Goal: Transaction & Acquisition: Purchase product/service

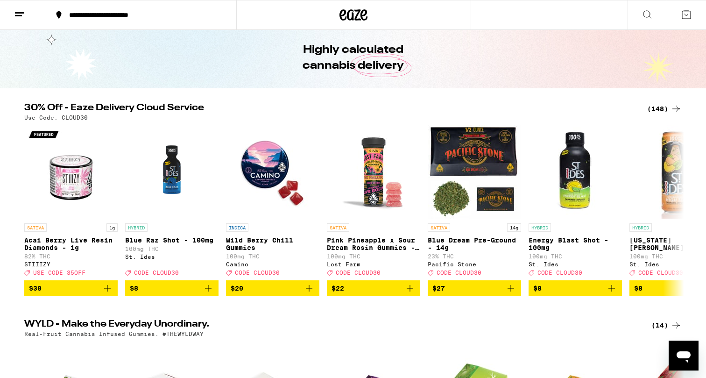
scroll to position [39, 0]
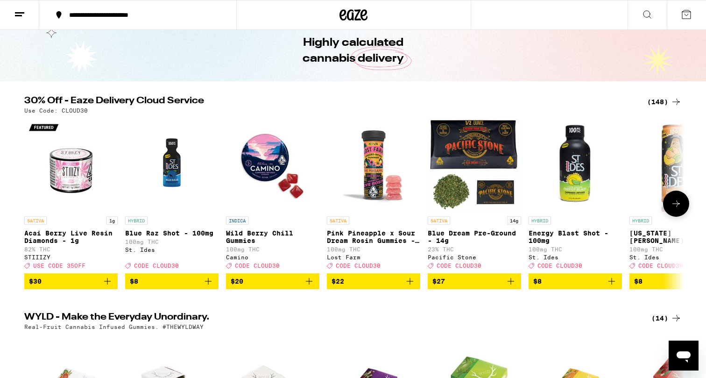
click at [309, 286] on icon "Add to bag" at bounding box center [308, 280] width 11 height 11
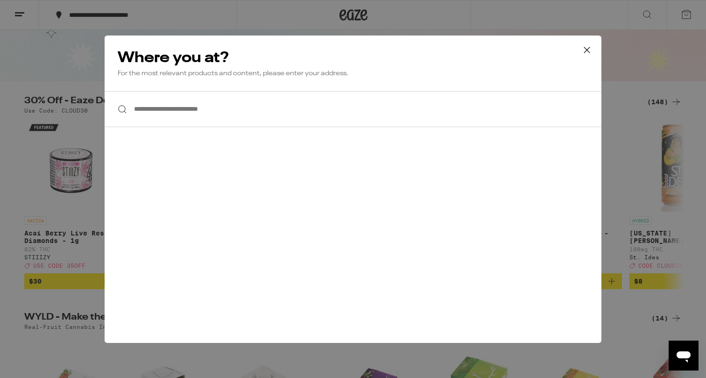
click at [589, 50] on icon at bounding box center [587, 50] width 14 height 14
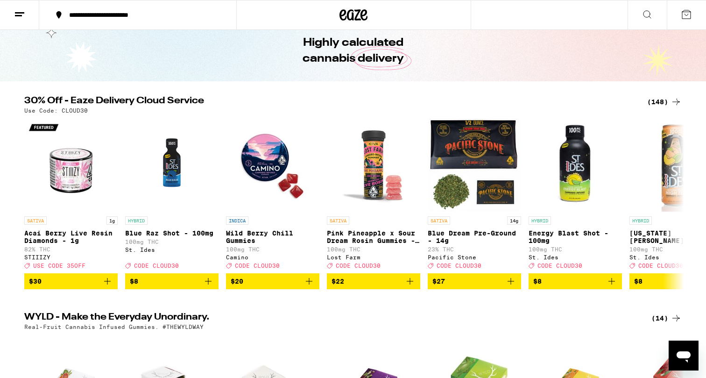
click at [119, 13] on div "**********" at bounding box center [143, 15] width 158 height 7
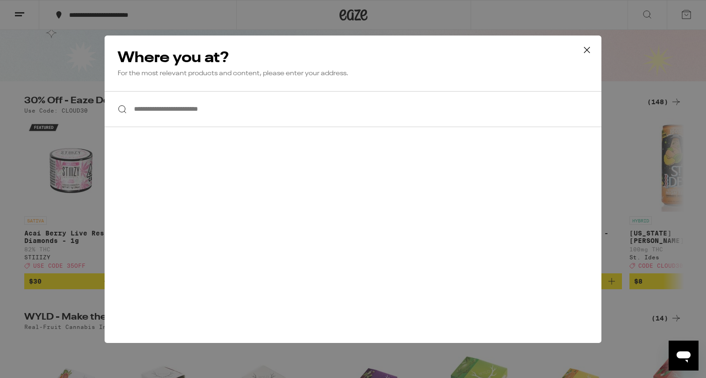
click at [143, 116] on input "**********" at bounding box center [353, 109] width 497 height 36
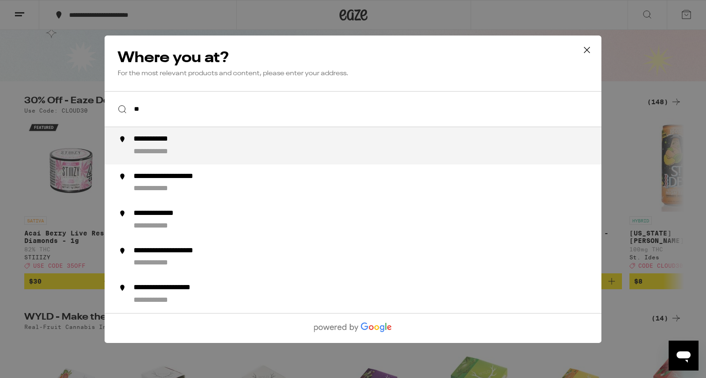
type input "*"
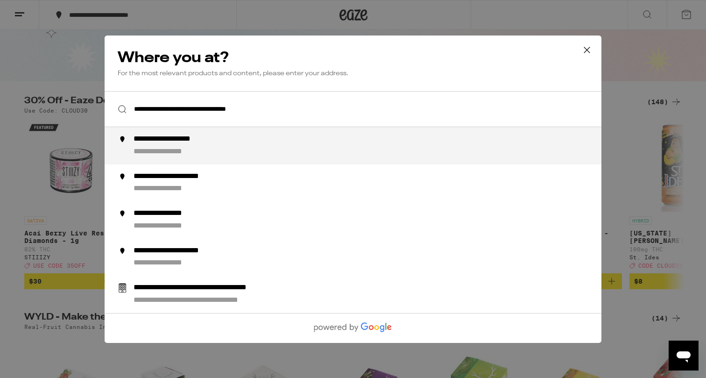
type input "**********"
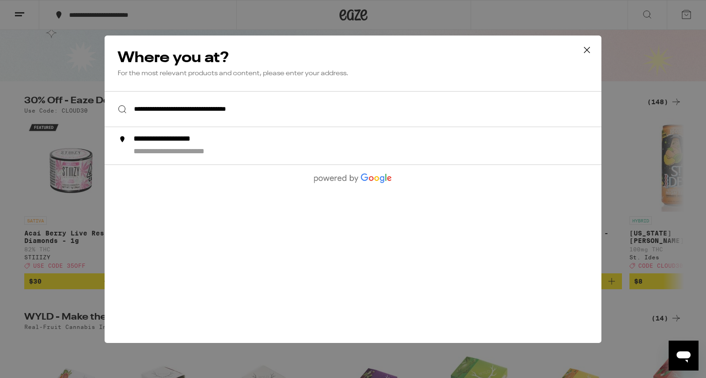
scroll to position [69, 0]
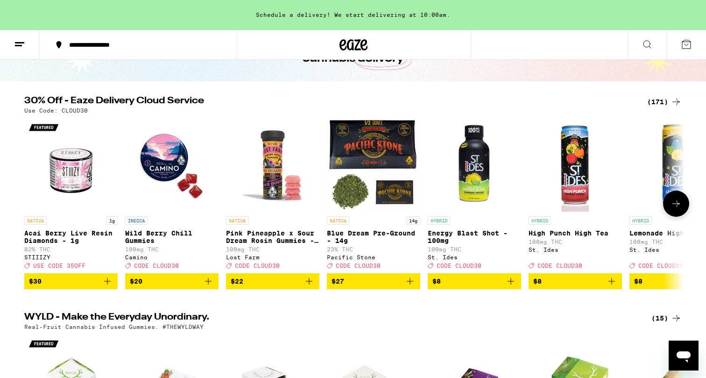
click at [413, 286] on icon "Add to bag" at bounding box center [409, 280] width 11 height 11
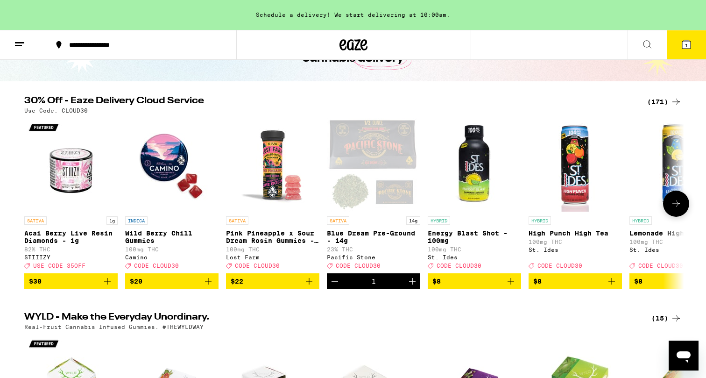
click at [308, 287] on icon "Add to bag" at bounding box center [308, 280] width 11 height 11
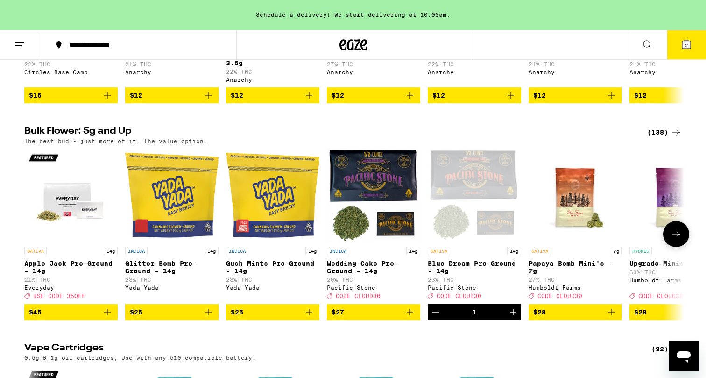
scroll to position [0, 0]
click at [311, 320] on button "$25" at bounding box center [272, 312] width 93 height 16
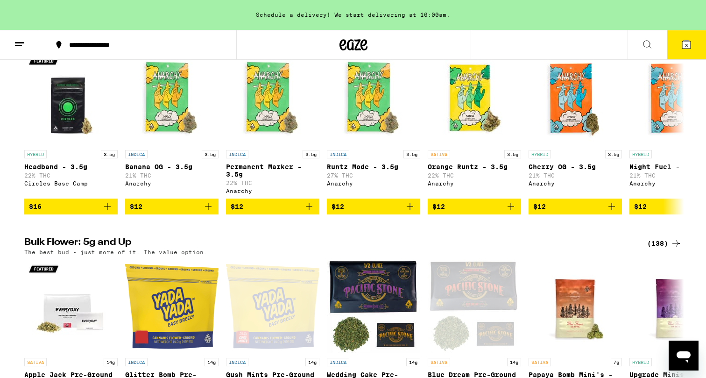
scroll to position [919, 0]
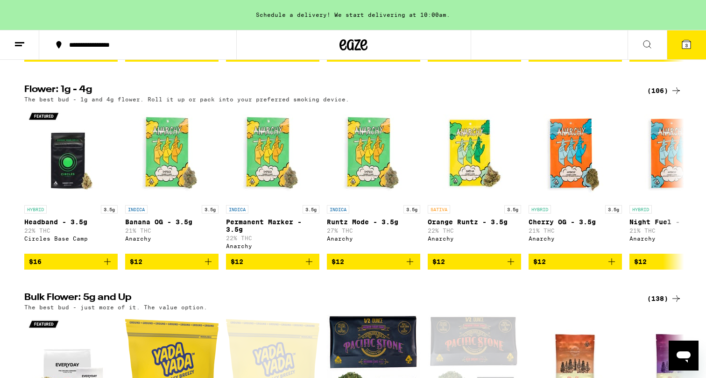
click at [686, 50] on button "3" at bounding box center [685, 44] width 39 height 29
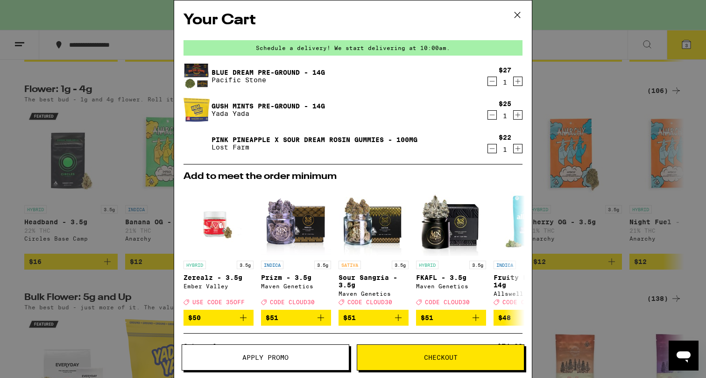
click at [414, 368] on button "Checkout" at bounding box center [441, 357] width 168 height 26
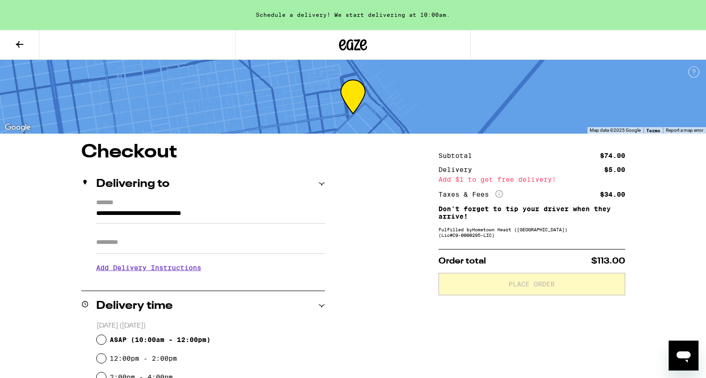
click at [22, 42] on icon at bounding box center [19, 44] width 11 height 11
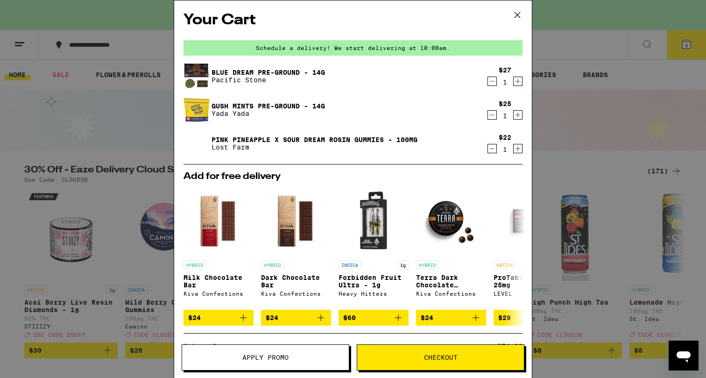
click at [438, 362] on button "Checkout" at bounding box center [441, 357] width 168 height 26
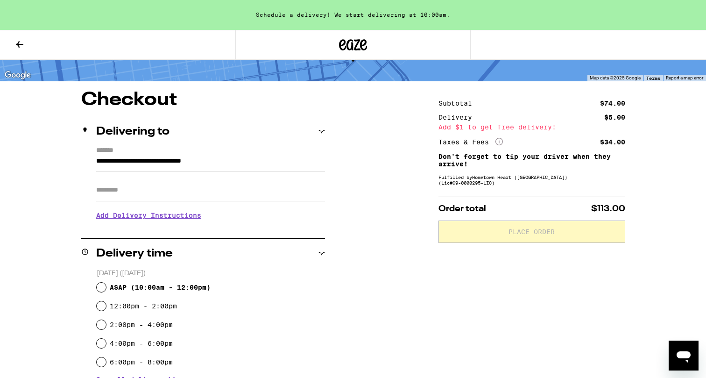
scroll to position [61, 0]
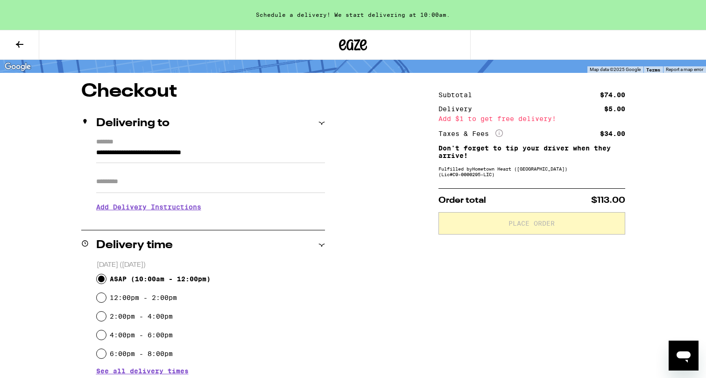
click at [102, 281] on input "ASAP ( 10:00am - 12:00pm )" at bounding box center [101, 278] width 9 height 9
radio input "true"
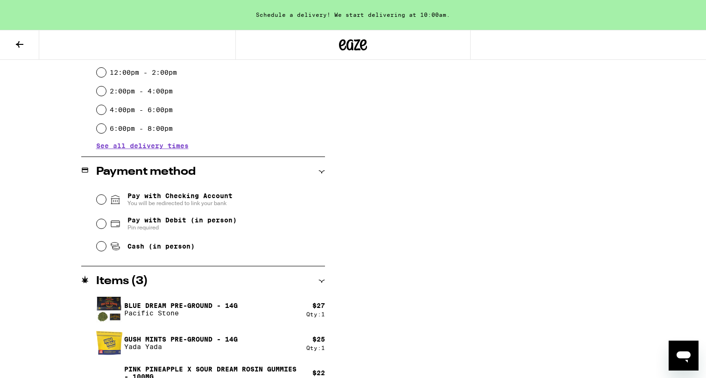
scroll to position [305, 0]
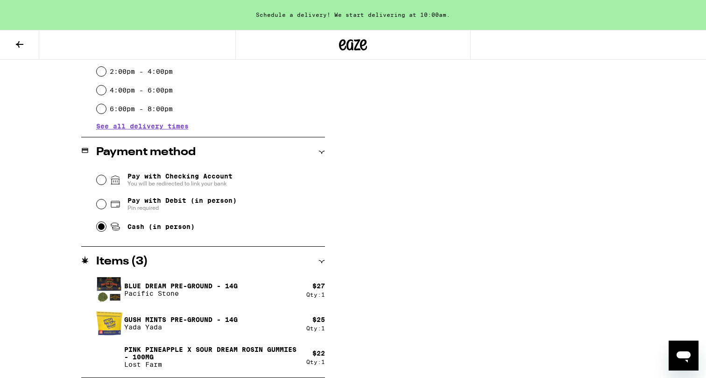
click at [104, 230] on input "Cash (in person)" at bounding box center [101, 226] width 9 height 9
radio input "true"
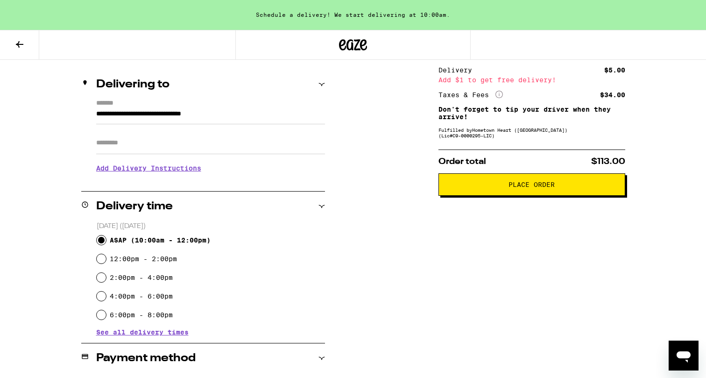
scroll to position [100, 0]
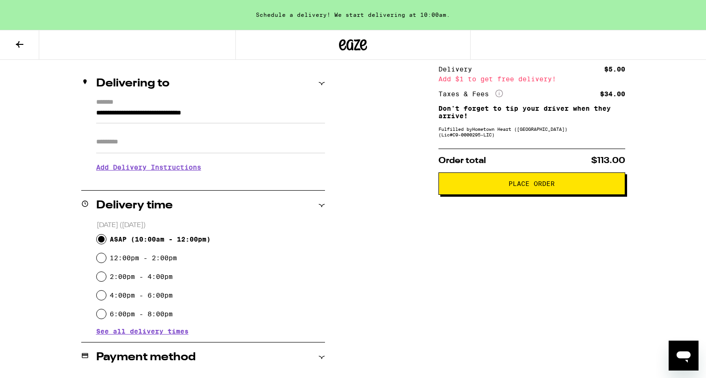
click at [486, 186] on span "Place Order" at bounding box center [531, 183] width 171 height 7
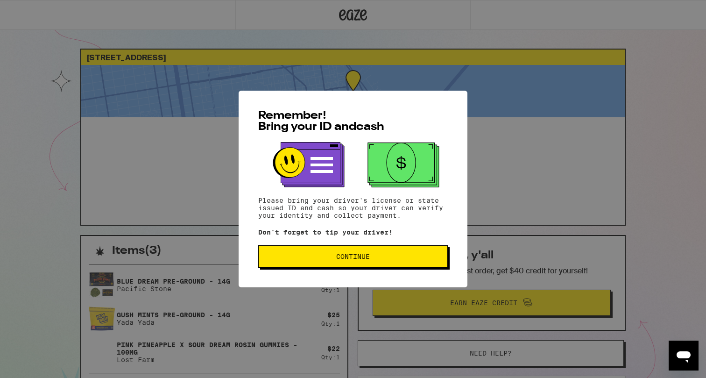
click at [357, 259] on span "Continue" at bounding box center [353, 256] width 34 height 7
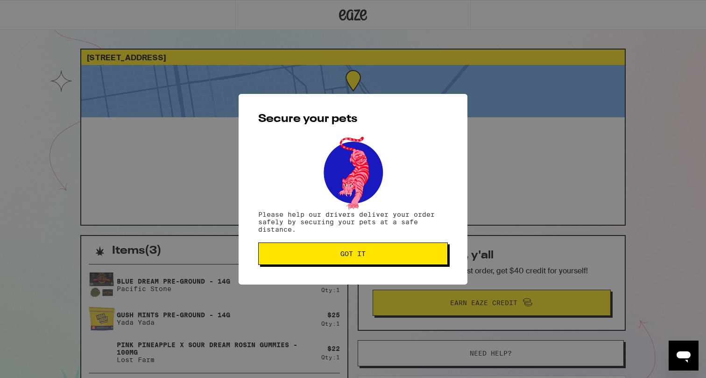
click at [357, 257] on span "Got it" at bounding box center [352, 253] width 25 height 7
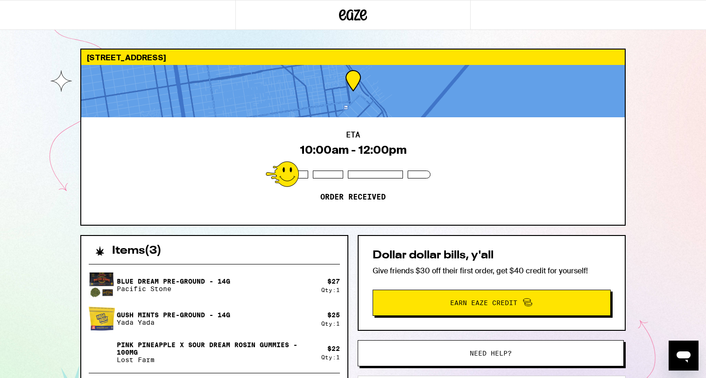
click at [29, 4] on div at bounding box center [117, 15] width 235 height 30
